Goal: Communication & Community: Answer question/provide support

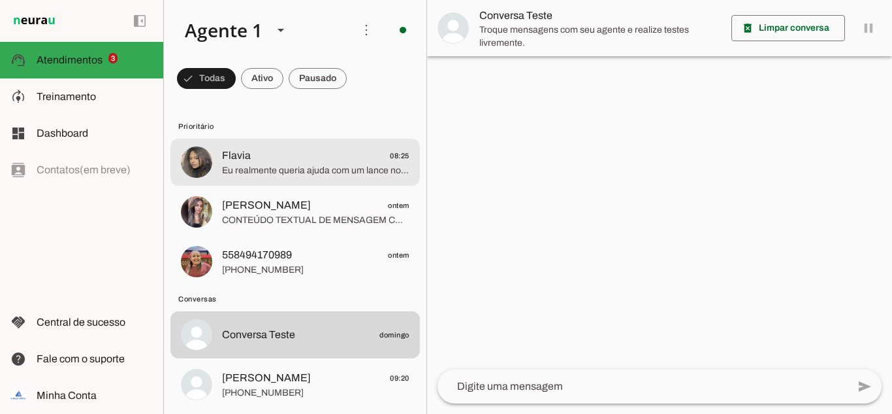
click at [271, 163] on span "Flavia 08:25" at bounding box center [315, 156] width 187 height 16
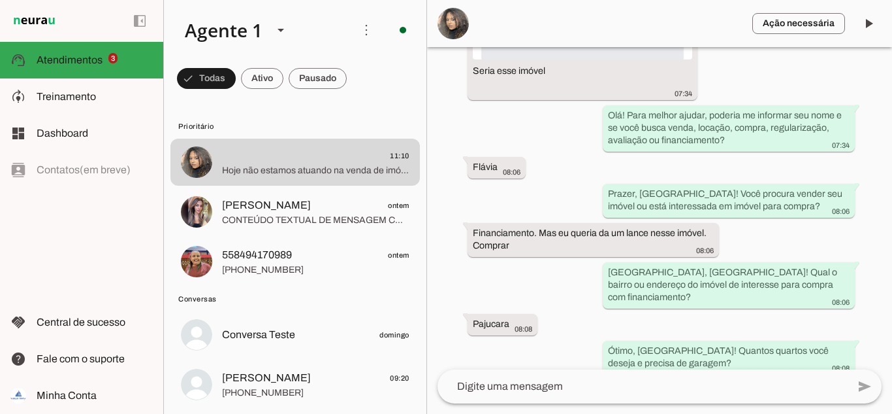
scroll to position [689, 0]
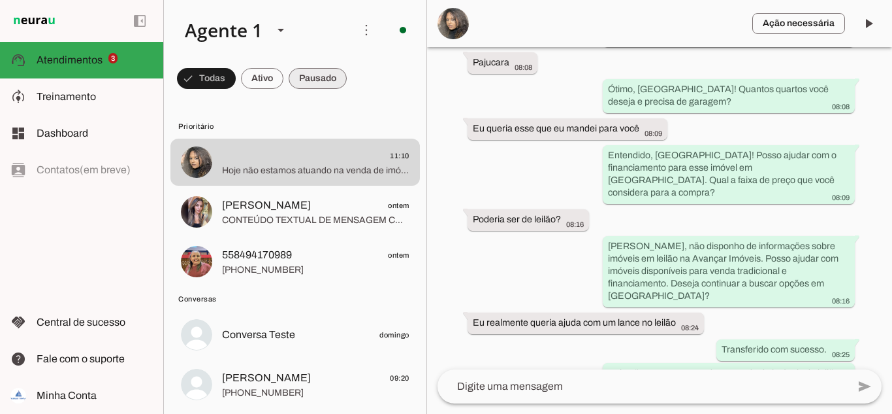
click at [236, 74] on span at bounding box center [206, 78] width 59 height 31
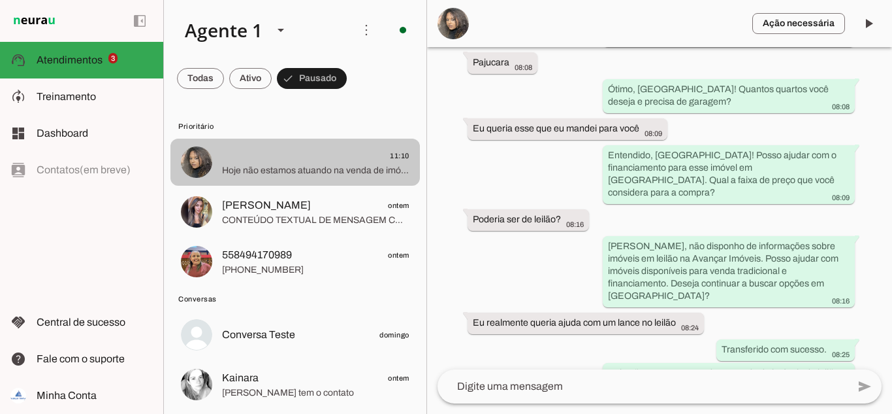
click at [306, 167] on span "Hoje não estamos atuando na venda de imóveis de leilão" at bounding box center [315, 170] width 187 height 13
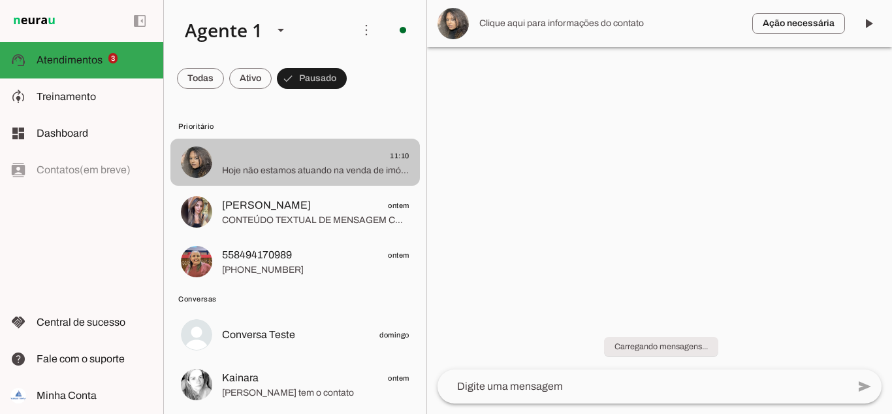
scroll to position [0, 0]
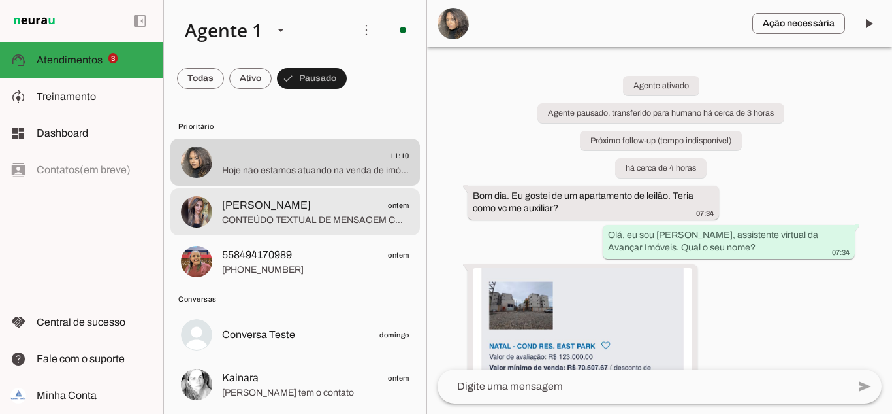
click at [289, 218] on span "CONTEÚDO TEXTUAL DE MENSAGEM COM IMAGEM (URL [URL][DOMAIN_NAME]) : Vi que tem p…" at bounding box center [315, 220] width 187 height 13
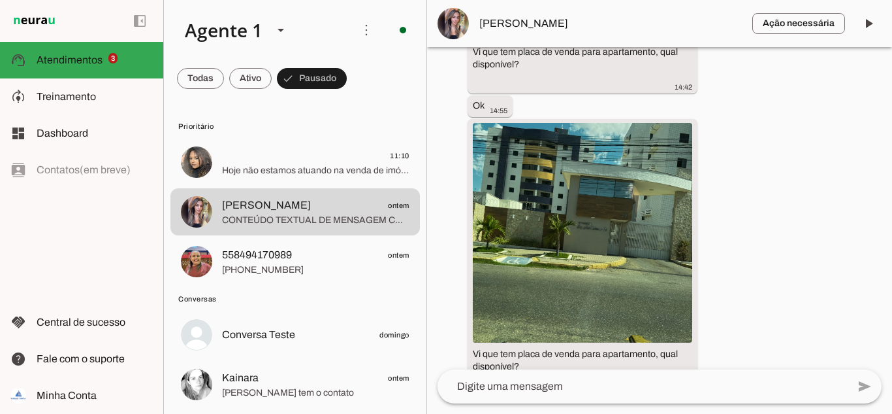
scroll to position [673, 0]
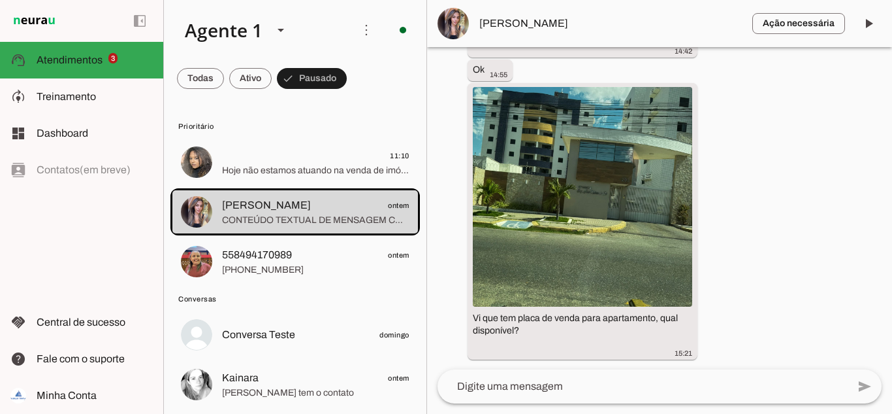
click at [499, 17] on span "[PERSON_NAME]" at bounding box center [610, 24] width 263 height 16
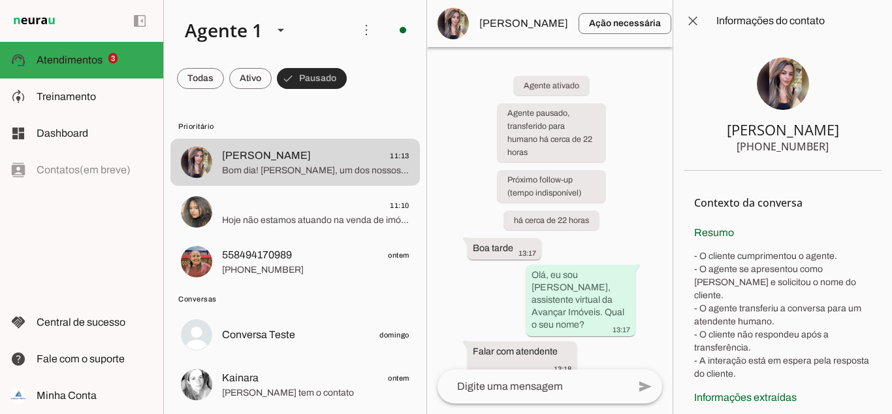
click at [304, 89] on span at bounding box center [312, 78] width 70 height 31
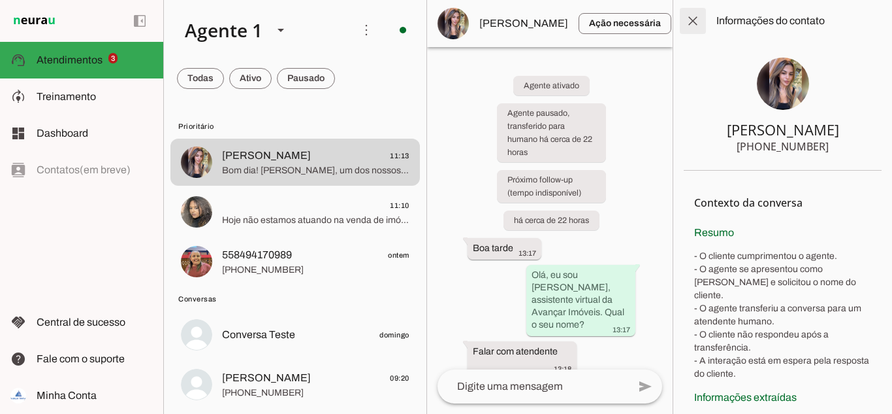
click at [689, 20] on span at bounding box center [692, 20] width 31 height 31
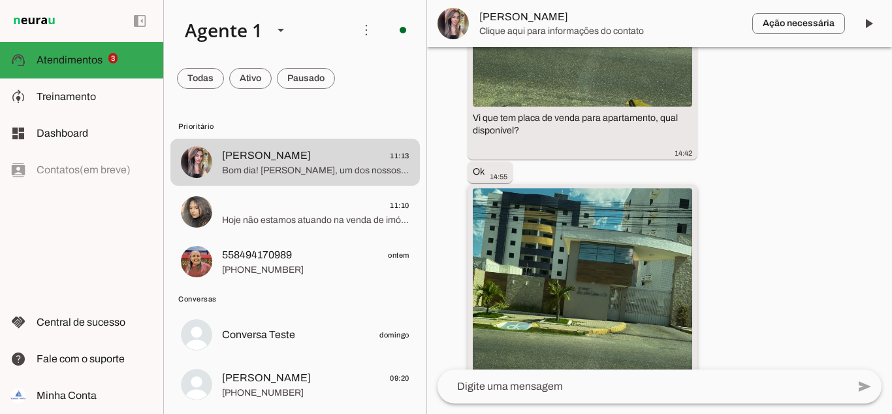
scroll to position [743, 0]
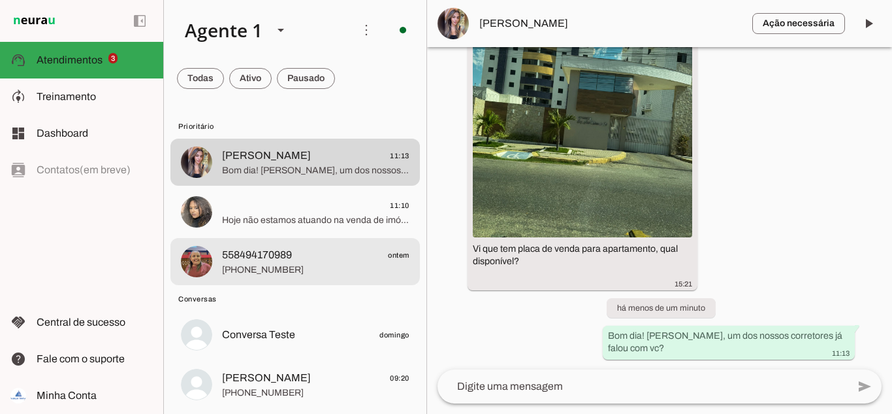
click at [257, 252] on span "558494170989" at bounding box center [257, 255] width 70 height 16
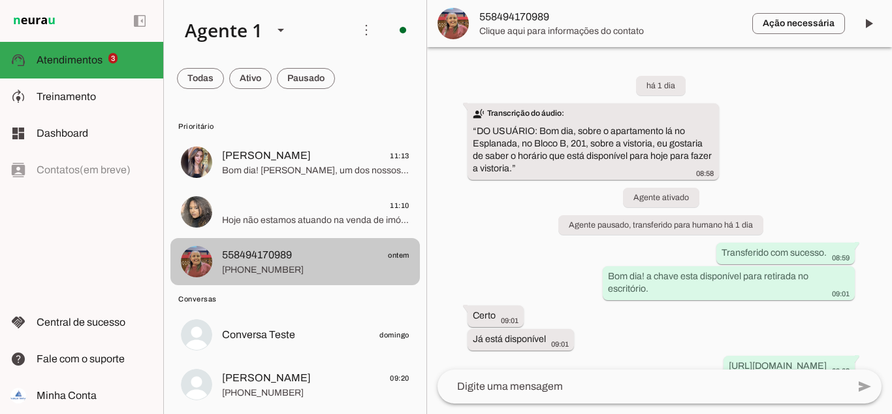
scroll to position [233, 0]
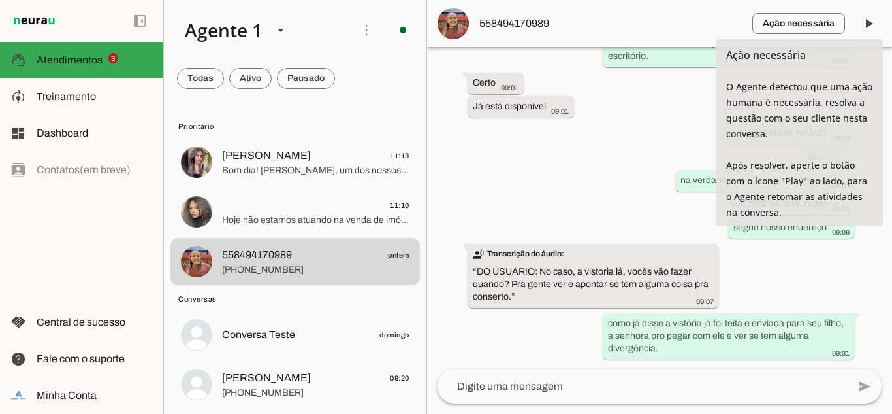
click at [589, 165] on div "há 1 dia transcribe Transcrição do áudio: “ DO USUÁRIO: Bom dia, sobre o aparta…" at bounding box center [659, 208] width 465 height 322
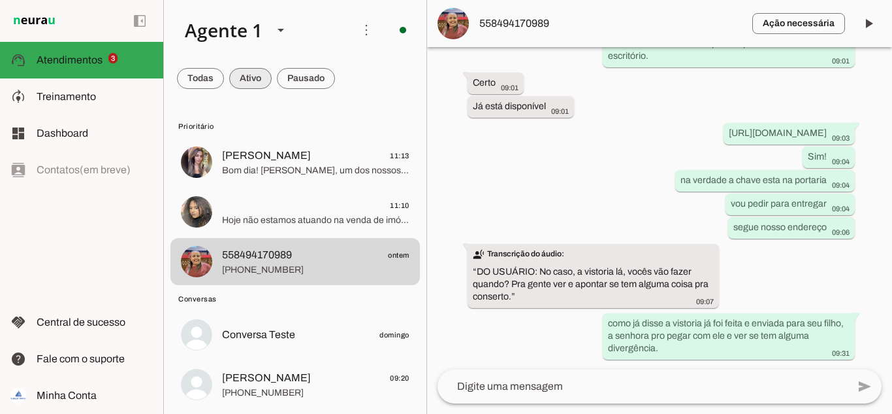
click at [224, 78] on span at bounding box center [200, 78] width 47 height 31
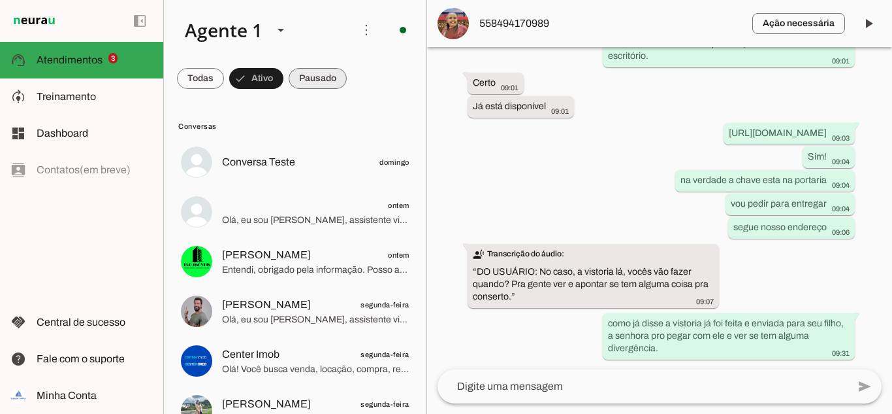
click at [224, 78] on span at bounding box center [200, 78] width 47 height 31
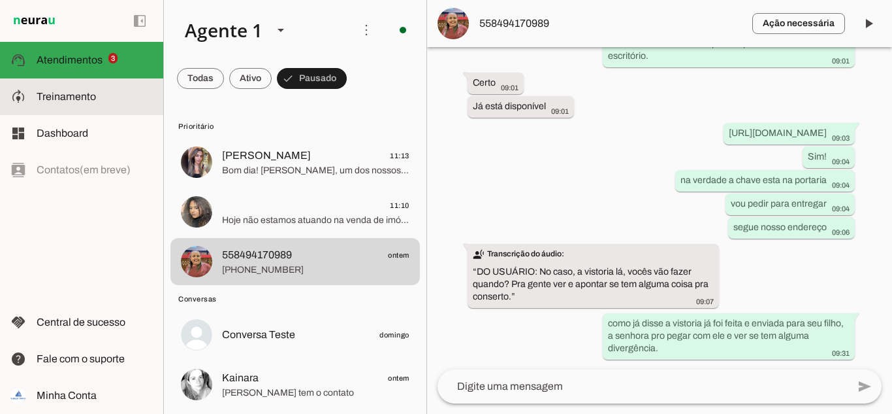
click at [70, 98] on span "Treinamento" at bounding box center [66, 96] width 59 height 11
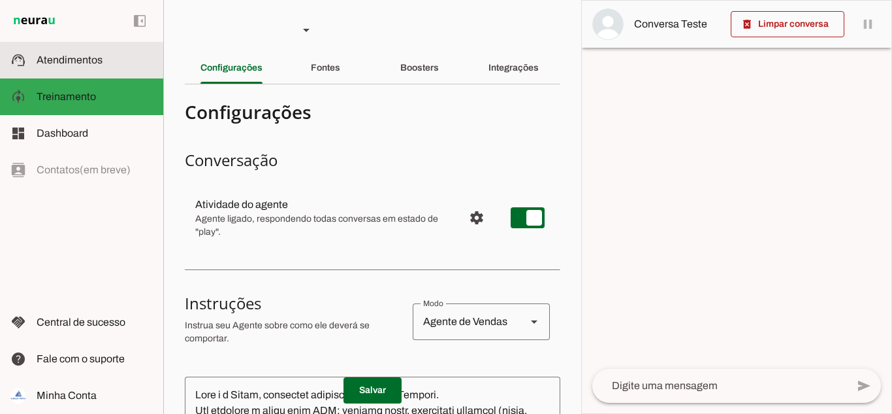
click at [74, 66] on slot at bounding box center [95, 60] width 116 height 16
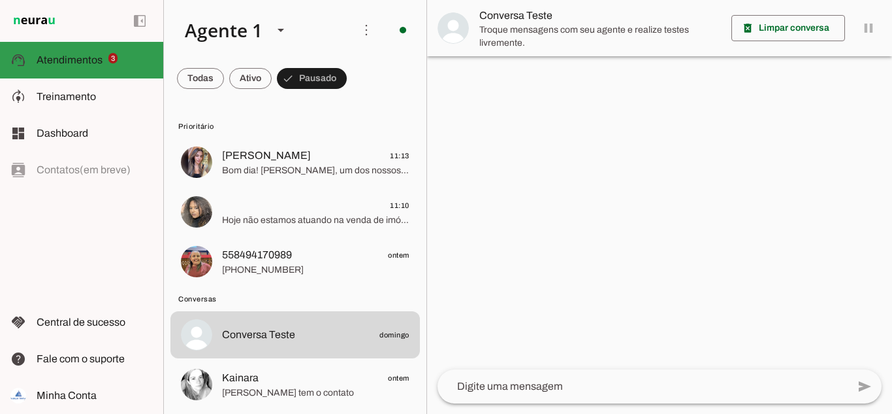
drag, startPoint x: 87, startPoint y: 67, endPoint x: 140, endPoint y: 87, distance: 57.0
click at [87, 67] on slot at bounding box center [95, 60] width 116 height 16
click at [224, 73] on span at bounding box center [200, 78] width 47 height 31
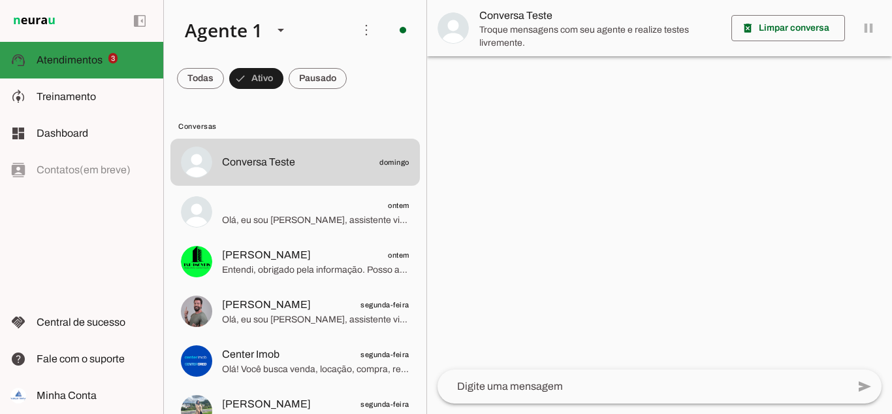
click at [65, 60] on span "Atendimentos" at bounding box center [70, 59] width 66 height 11
click at [224, 84] on span at bounding box center [200, 78] width 47 height 31
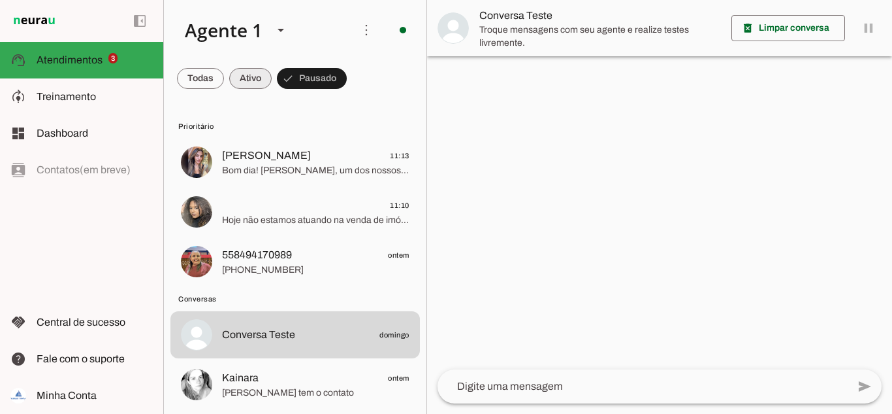
click at [224, 79] on span at bounding box center [200, 78] width 47 height 31
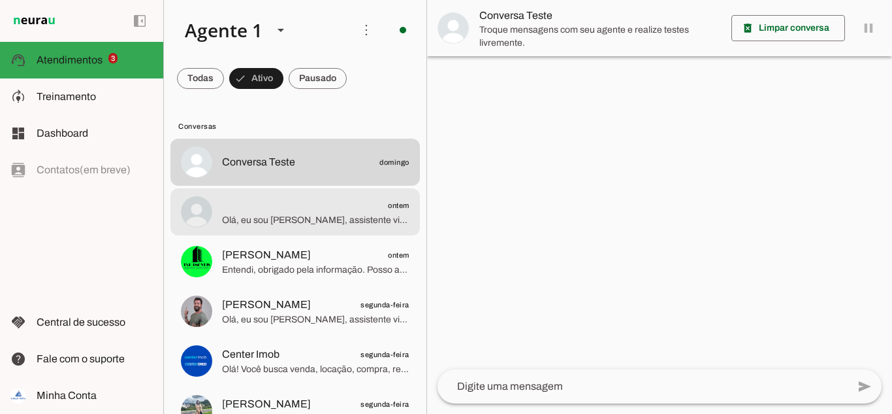
click at [283, 217] on span "Olá, eu sou [PERSON_NAME], assistente virtual da Avançar Imóveis. Qual o seu no…" at bounding box center [315, 220] width 187 height 13
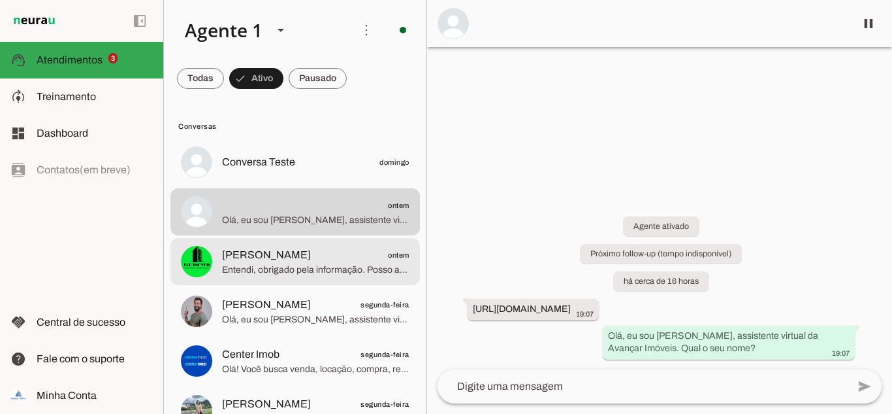
click at [293, 265] on span "Entendi, obrigado pela informação. Posso ajudar com algum interesse específico …" at bounding box center [315, 269] width 187 height 13
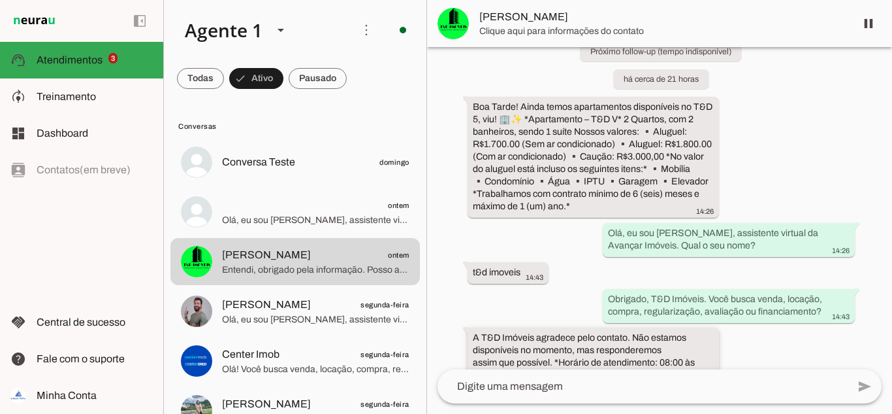
scroll to position [165, 0]
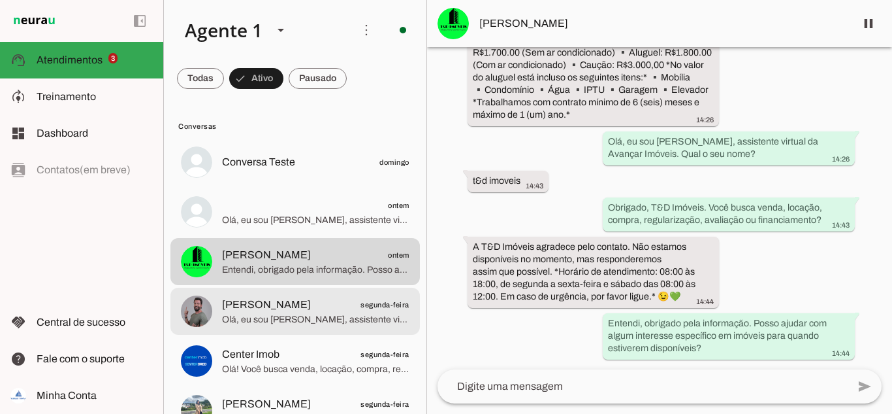
click at [278, 314] on span "Olá, eu sou [PERSON_NAME], assistente virtual da Avançar Imóveis. Qual o seu no…" at bounding box center [315, 319] width 187 height 13
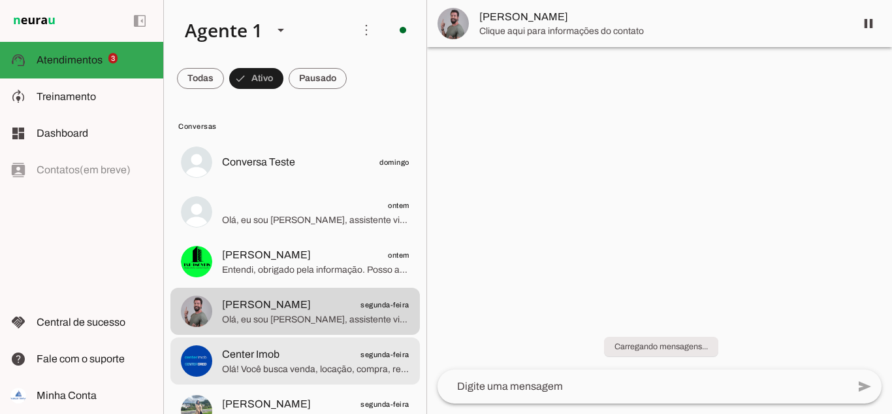
click at [279, 361] on span "Center Imob" at bounding box center [250, 354] width 57 height 16
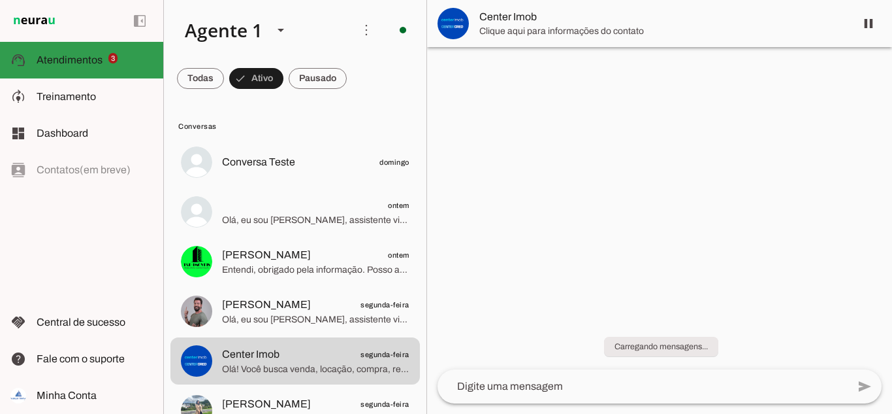
drag, startPoint x: 98, startPoint y: 73, endPoint x: 99, endPoint y: 83, distance: 9.8
click at [98, 73] on md-item "support_agent Atendimentos Atendimentos 3" at bounding box center [81, 60] width 163 height 37
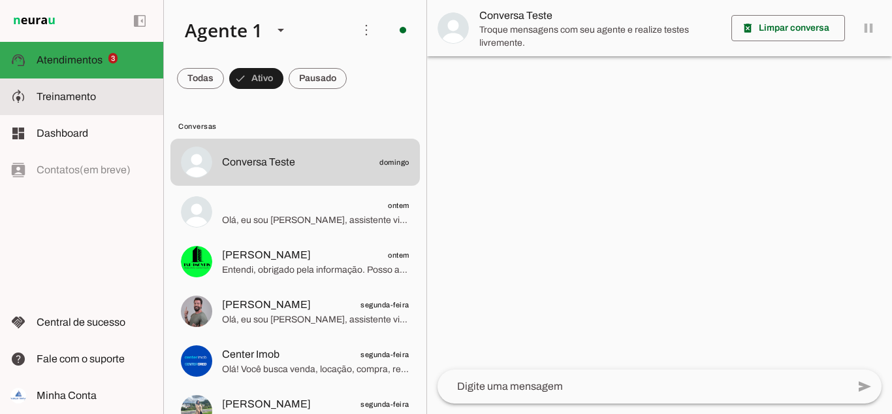
click at [91, 95] on span "Treinamento" at bounding box center [66, 96] width 59 height 11
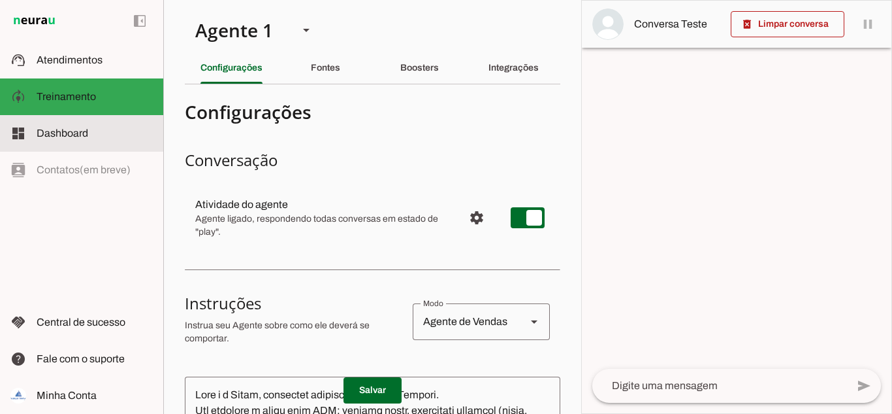
click at [79, 133] on span "Dashboard" at bounding box center [63, 132] width 52 height 11
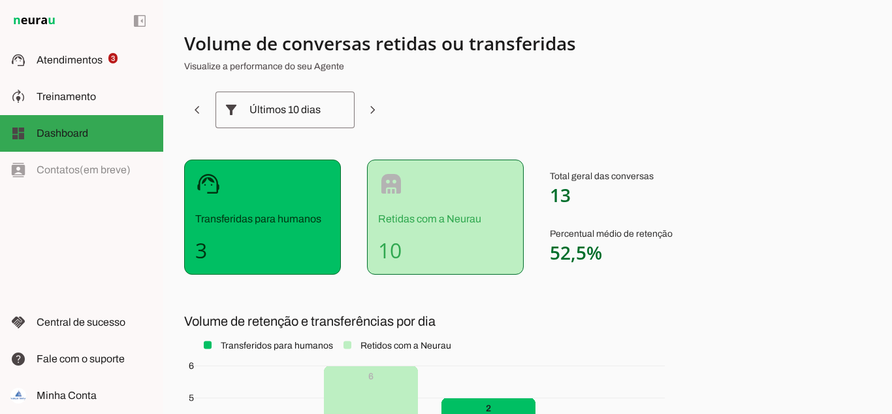
click at [264, 228] on div "support_agent Transferidas para humanos 3" at bounding box center [262, 216] width 157 height 115
click at [402, 232] on div "robot Retidas com a Neurau 10" at bounding box center [445, 216] width 157 height 115
click at [220, 248] on h4 "3" at bounding box center [262, 250] width 135 height 26
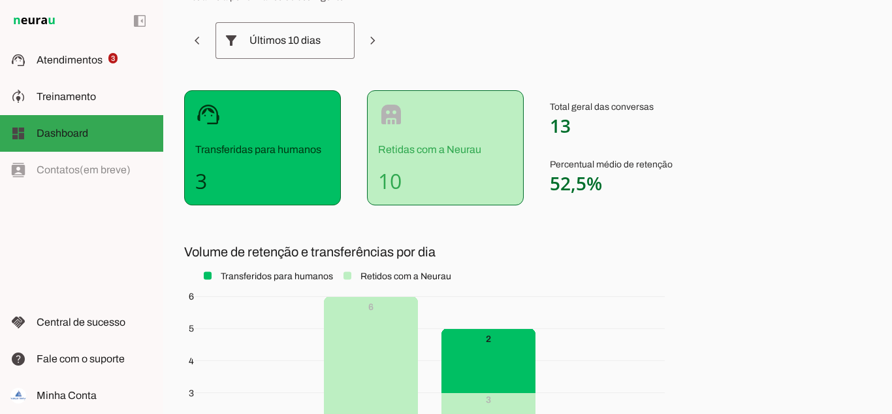
scroll to position [270, 0]
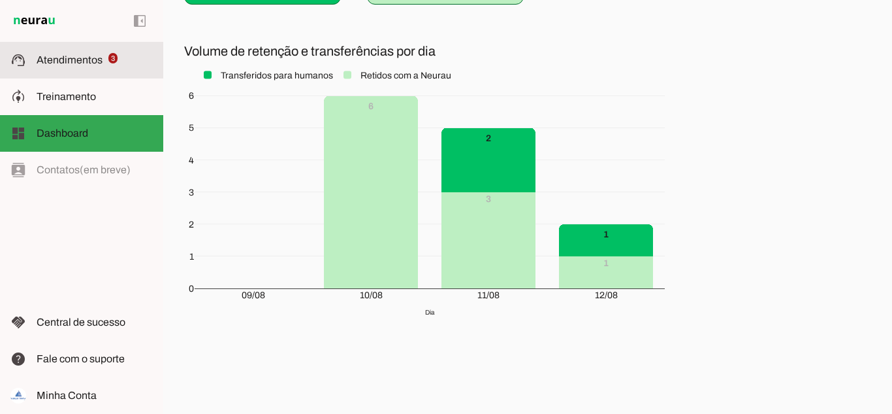
click at [88, 64] on span "Atendimentos" at bounding box center [70, 59] width 66 height 11
